Goal: Find specific page/section: Find specific page/section

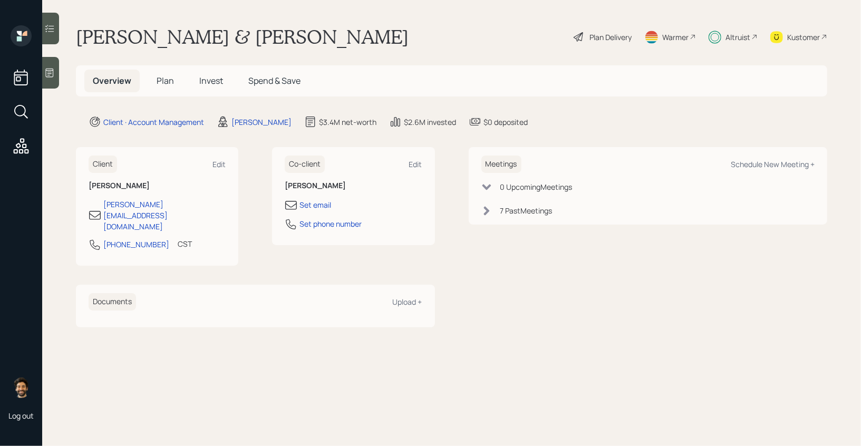
click at [727, 38] on div "Altruist" at bounding box center [738, 37] width 25 height 11
